Goal: Information Seeking & Learning: Learn about a topic

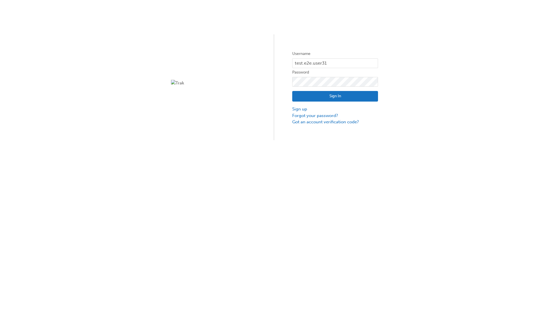
type input "test.e2e.user31"
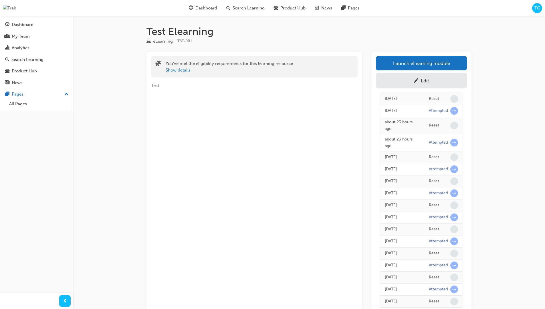
scroll to position [51, 0]
